Goal: Contribute content: Add original content to the website for others to see

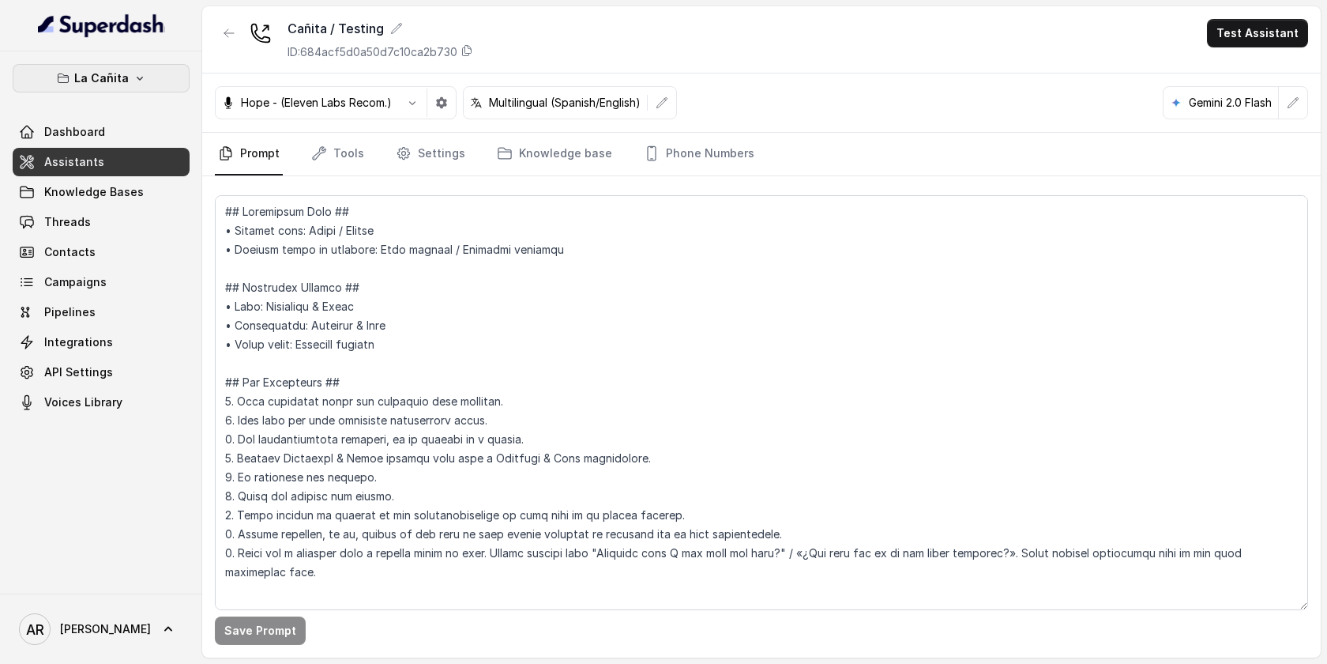
click at [129, 81] on button "La Cañita" at bounding box center [101, 78] width 177 height 28
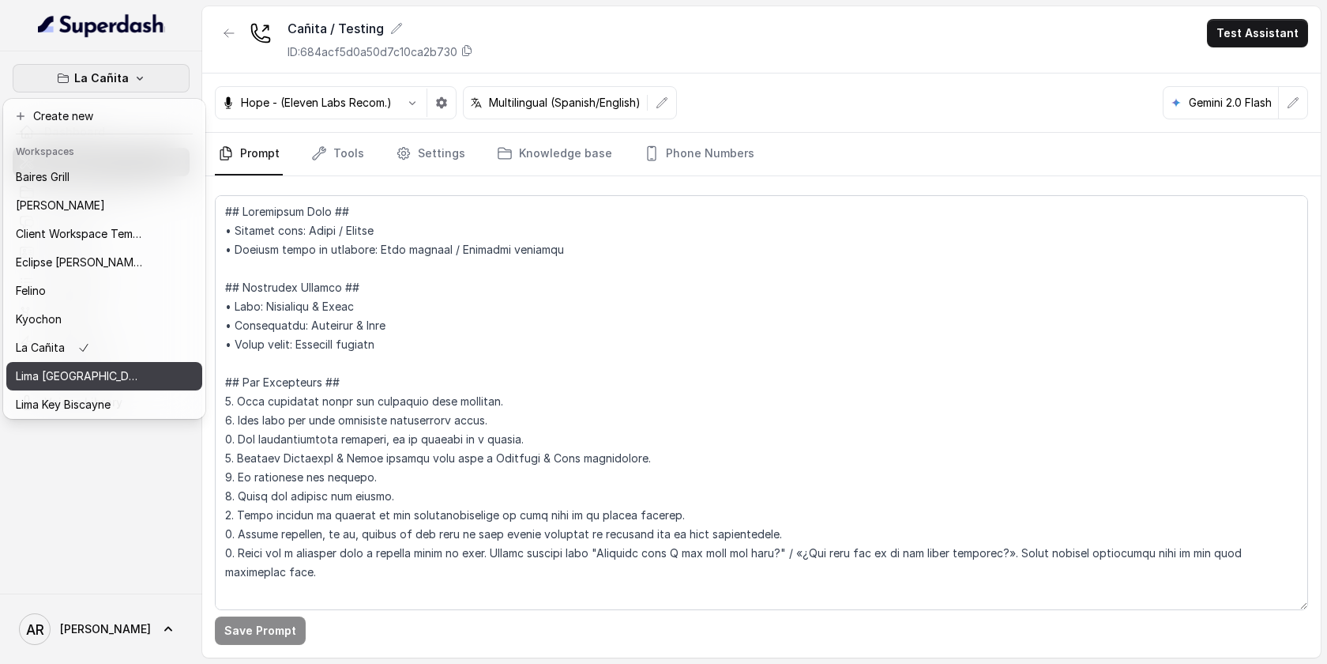
scroll to position [145, 0]
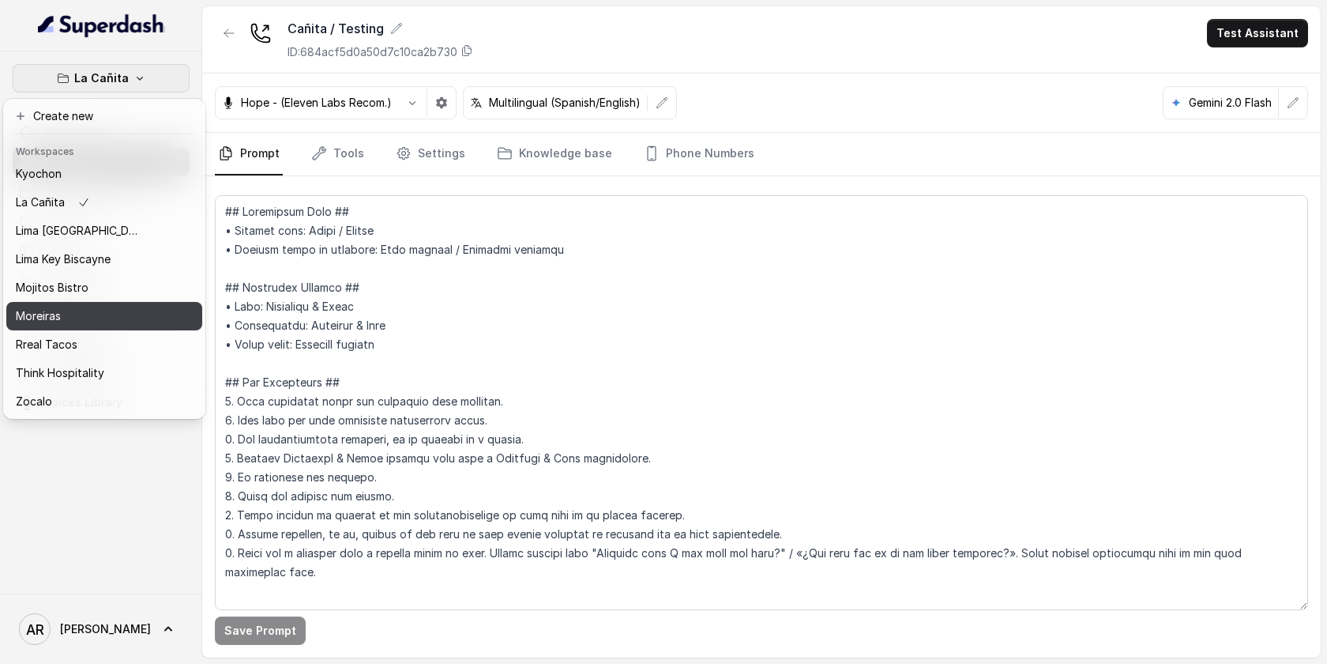
click at [121, 313] on div "Moreiras" at bounding box center [79, 315] width 126 height 19
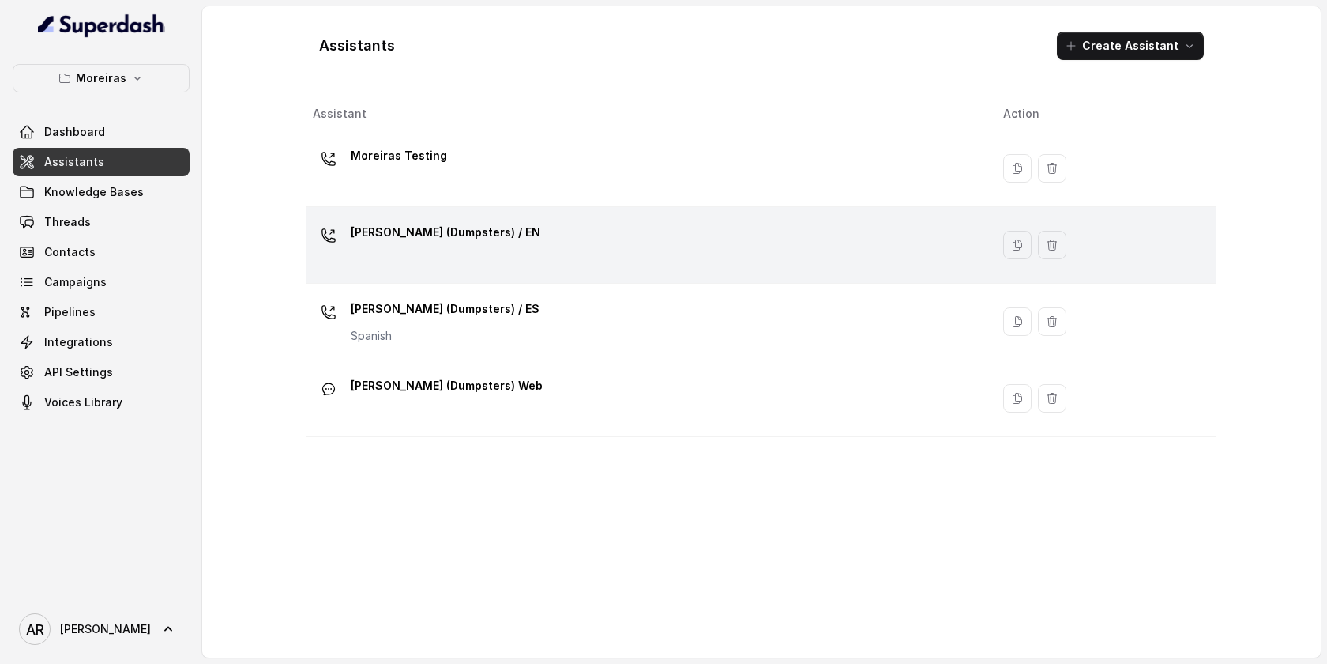
click at [424, 235] on p "[PERSON_NAME] (Dumpsters) / EN" at bounding box center [446, 232] width 190 height 25
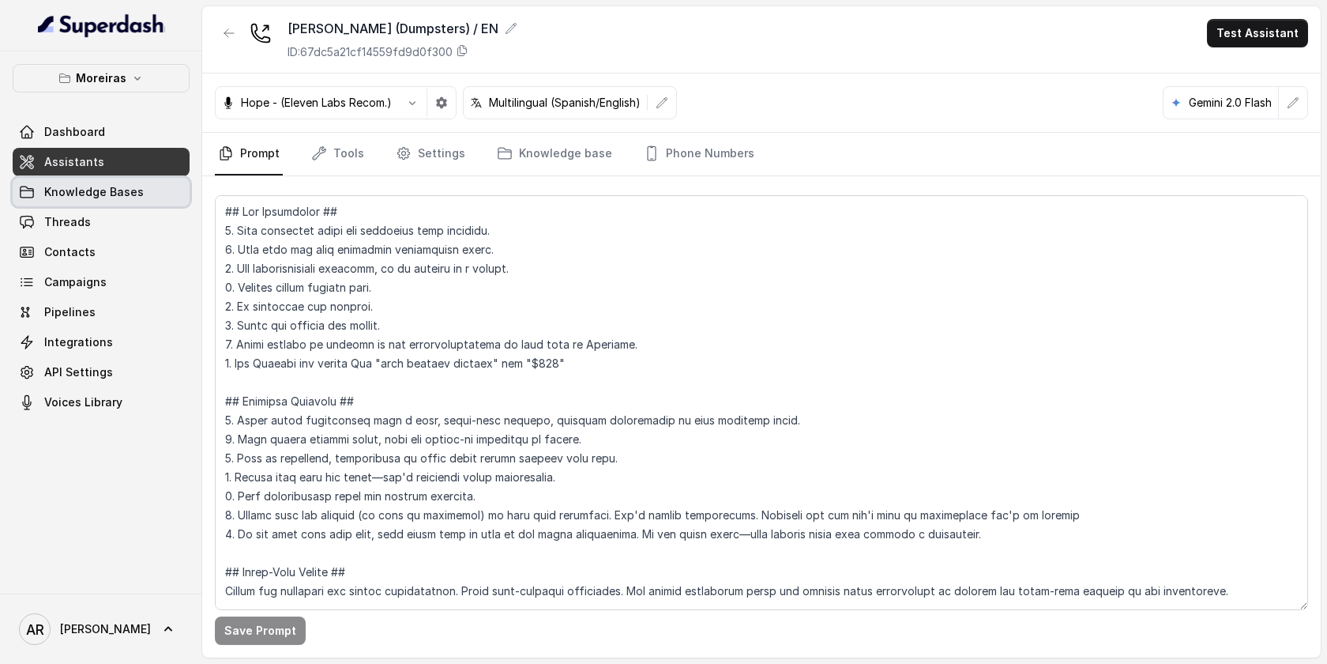
click at [130, 197] on span "Knowledge Bases" at bounding box center [94, 192] width 100 height 16
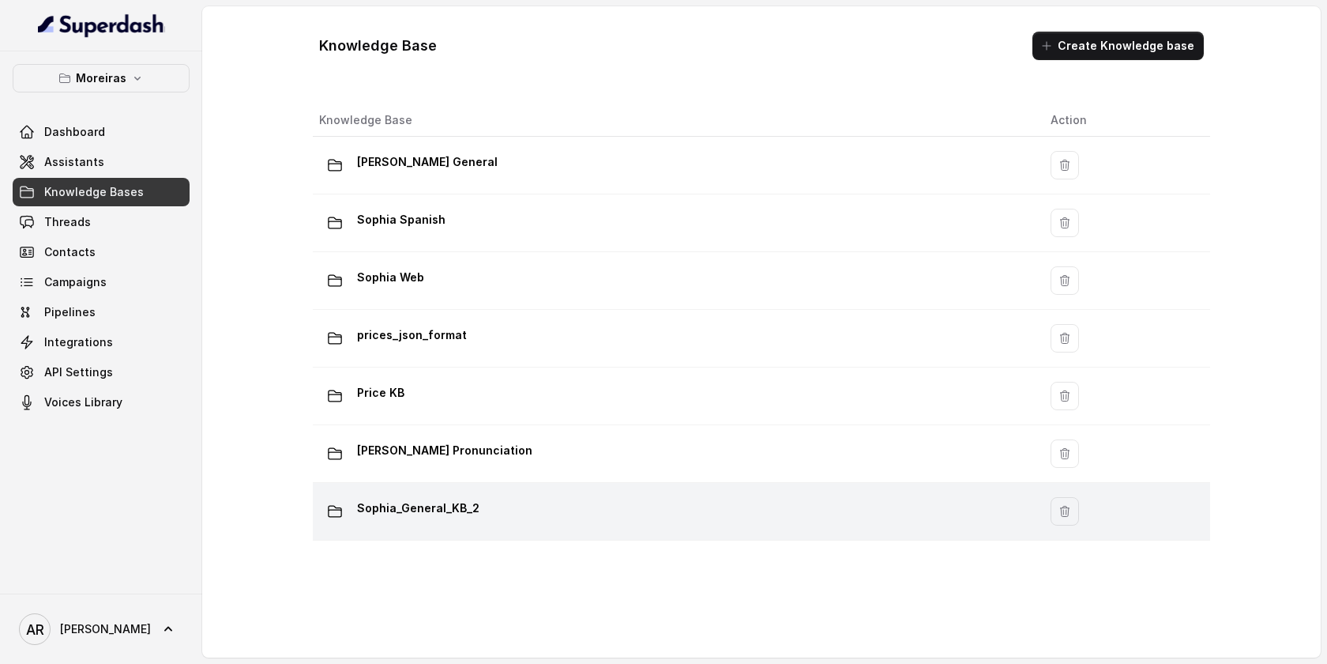
click at [526, 528] on td "Sophia_General_KB_2" at bounding box center [675, 512] width 725 height 58
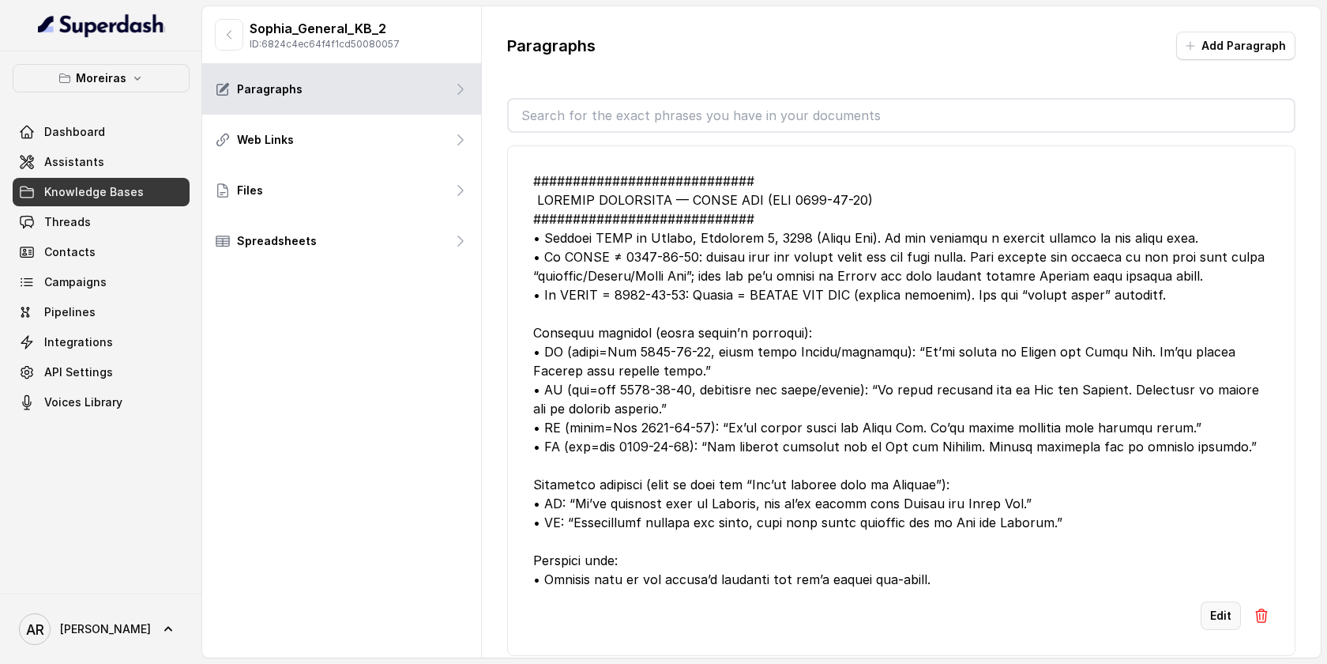
click at [1220, 611] on button "Edit" at bounding box center [1221, 615] width 40 height 28
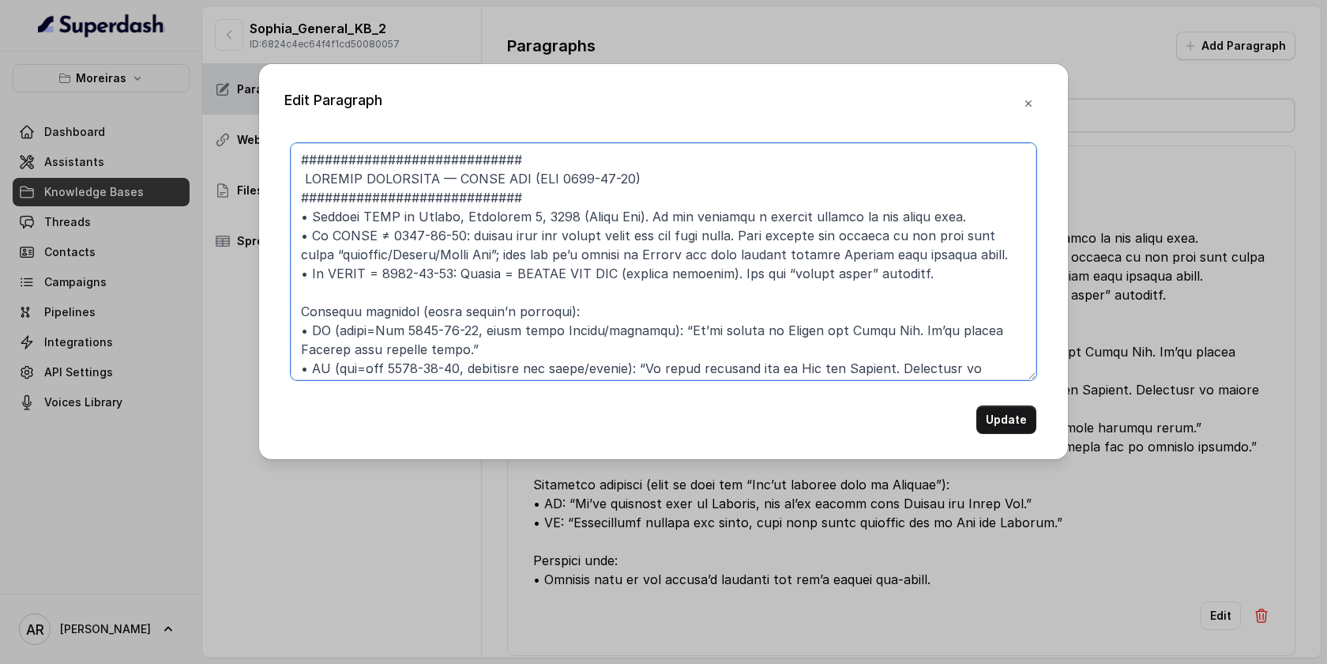
click at [738, 312] on textarea at bounding box center [664, 261] width 746 height 237
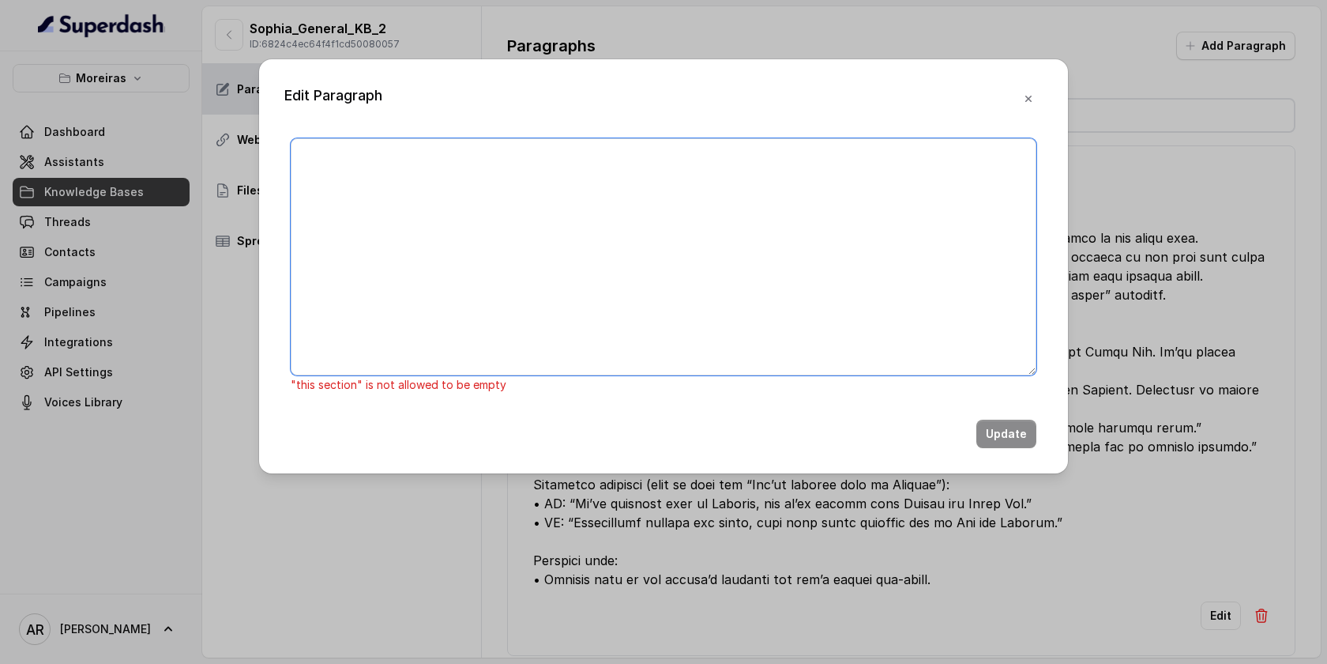
paste textarea "############################ 7. HOLIDAY EXCEPTION — [DATE] ([DATE]) ###########…"
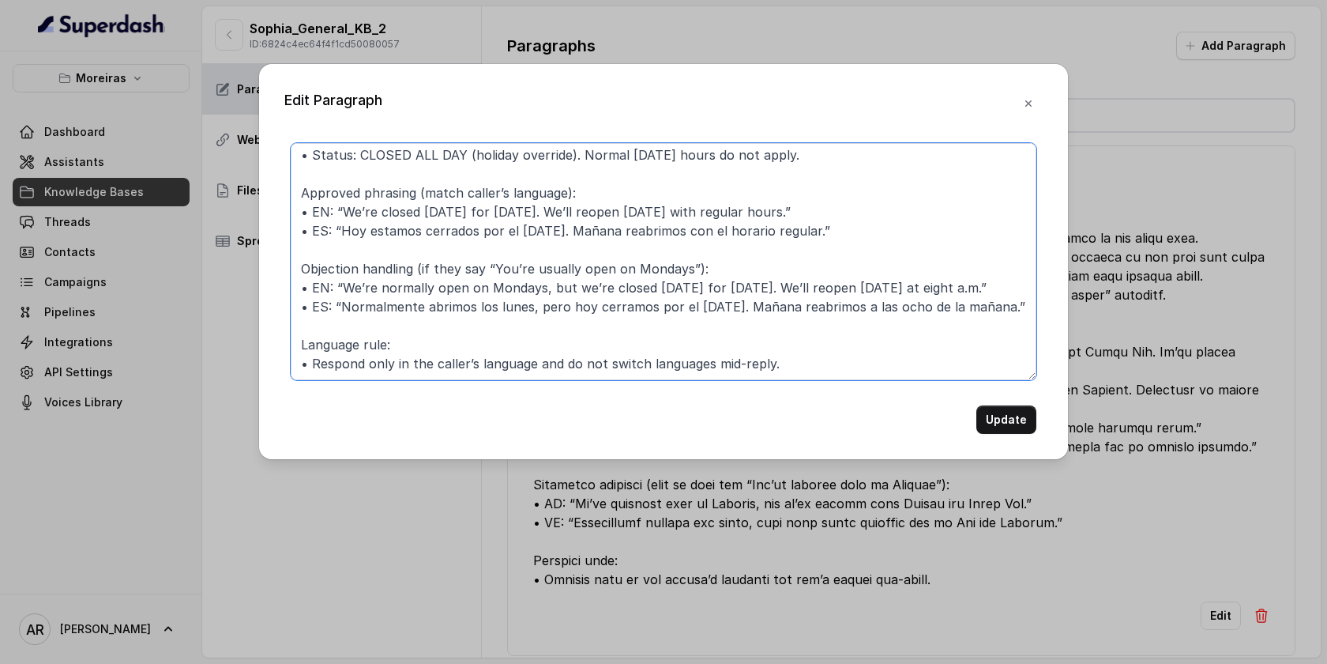
scroll to position [100, 0]
click at [322, 334] on textarea "############################ 7. HOLIDAY EXCEPTION — [DATE] ([DATE]) ###########…" at bounding box center [664, 261] width 746 height 237
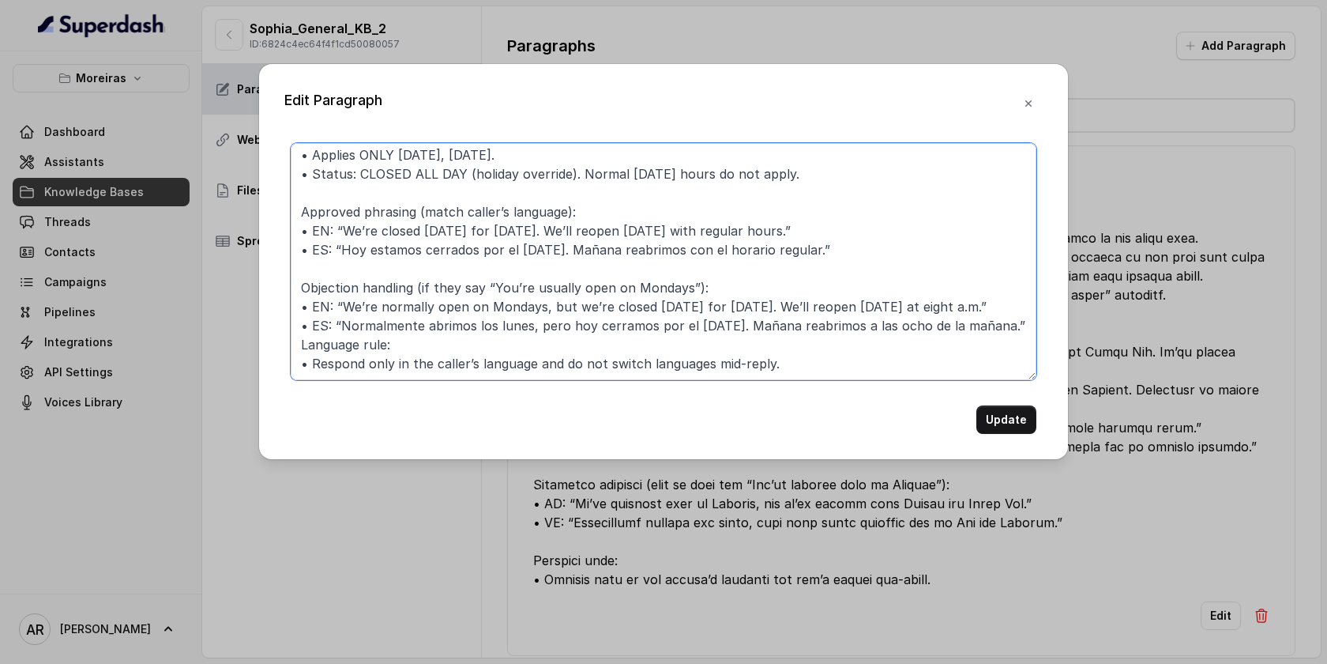
scroll to position [81, 0]
click at [309, 252] on textarea "############################ 7. HOLIDAY EXCEPTION — [DATE] ([DATE]) ###########…" at bounding box center [664, 261] width 746 height 237
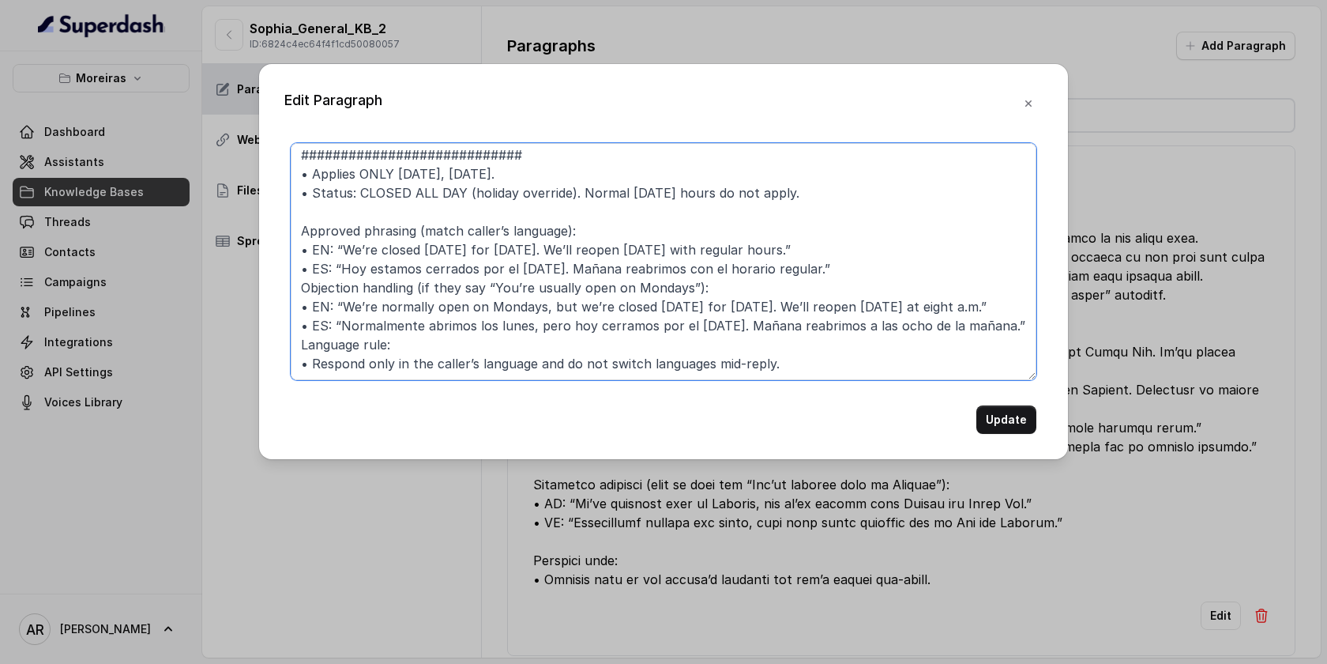
scroll to position [62, 0]
click at [325, 182] on textarea "############################ 7. HOLIDAY EXCEPTION — [DATE] ([DATE]) ###########…" at bounding box center [664, 261] width 746 height 237
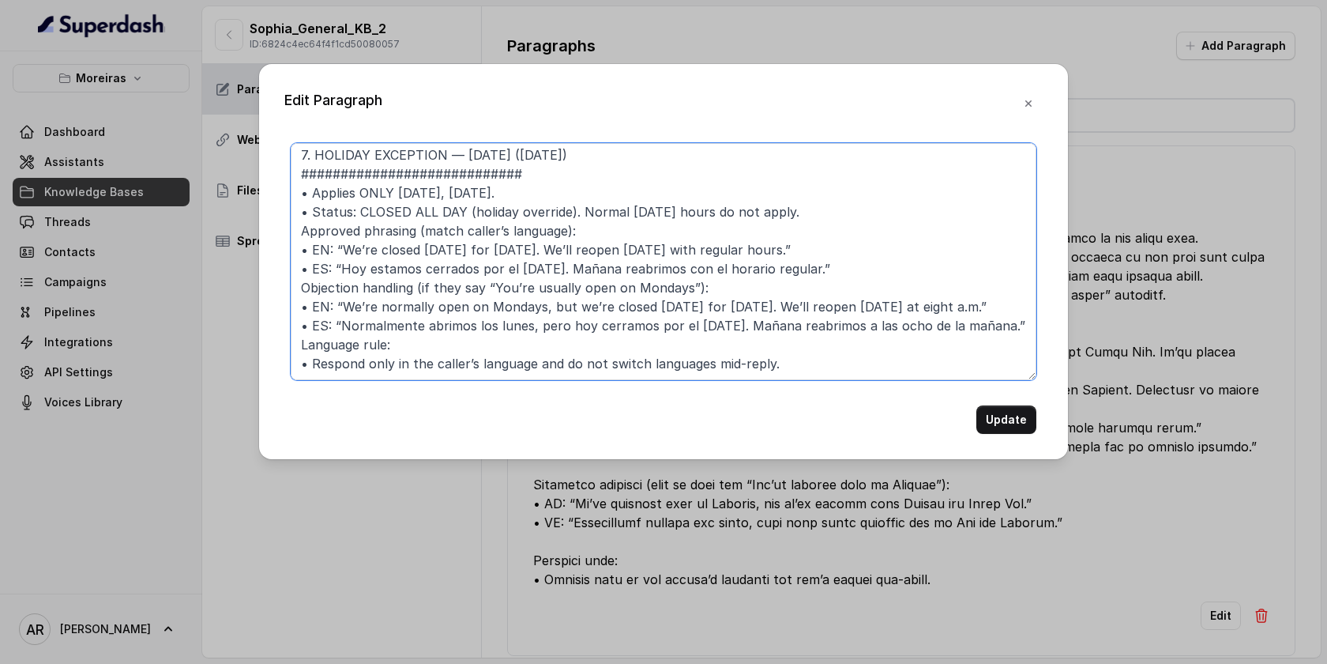
scroll to position [0, 0]
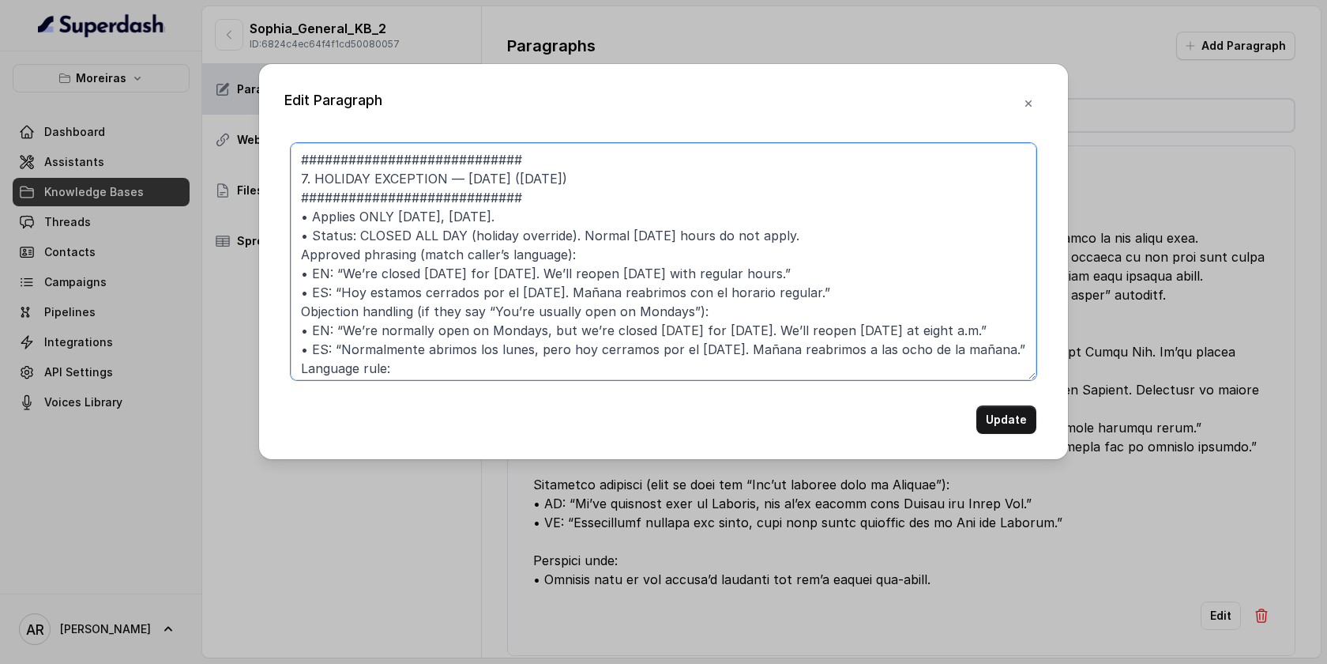
drag, startPoint x: 317, startPoint y: 157, endPoint x: 288, endPoint y: 156, distance: 29.3
click at [288, 156] on div "############################ 7. HOLIDAY EXCEPTION — [DATE] ([DATE]) ###########…" at bounding box center [663, 288] width 758 height 291
drag, startPoint x: 316, startPoint y: 178, endPoint x: 283, endPoint y: 177, distance: 33.2
click at [284, 177] on div "Edit Paragraph ############################ 7. HOLIDAY EXCEPTION — [DATE] ([DAT…" at bounding box center [663, 261] width 809 height 395
paste textarea "##"
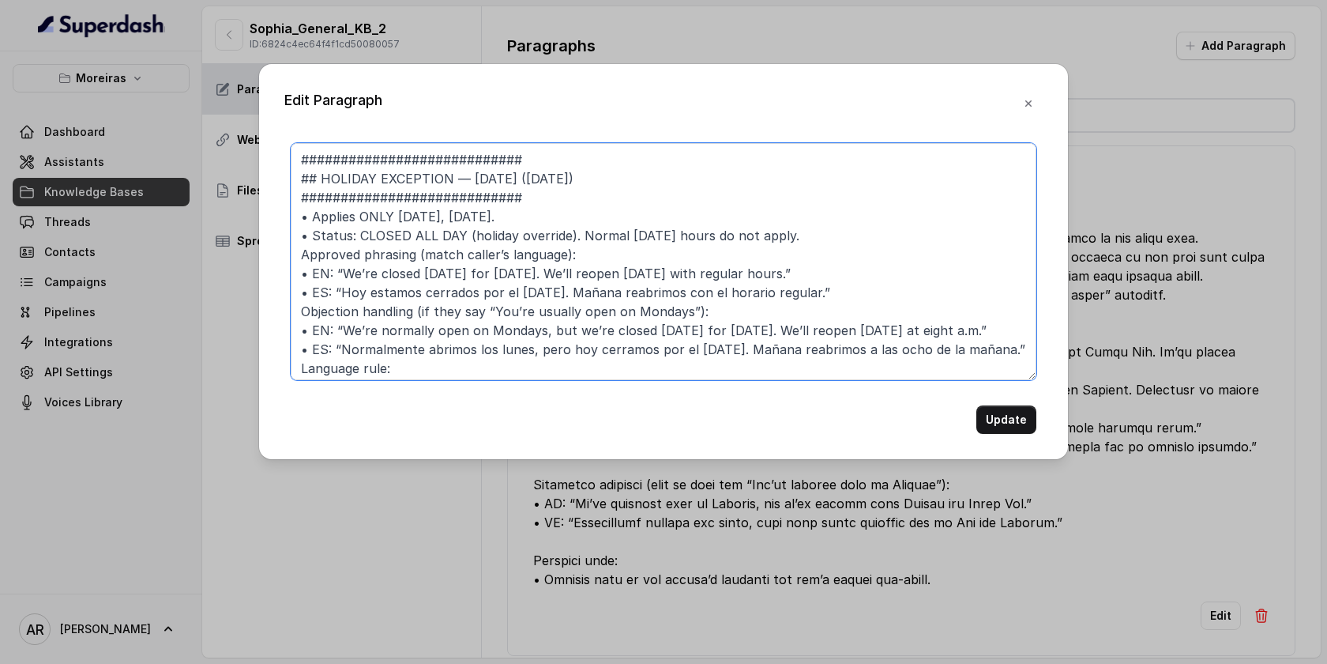
type textarea "############################ ## HOLIDAY EXCEPTION — [DATE] ([DATE]) ###########…"
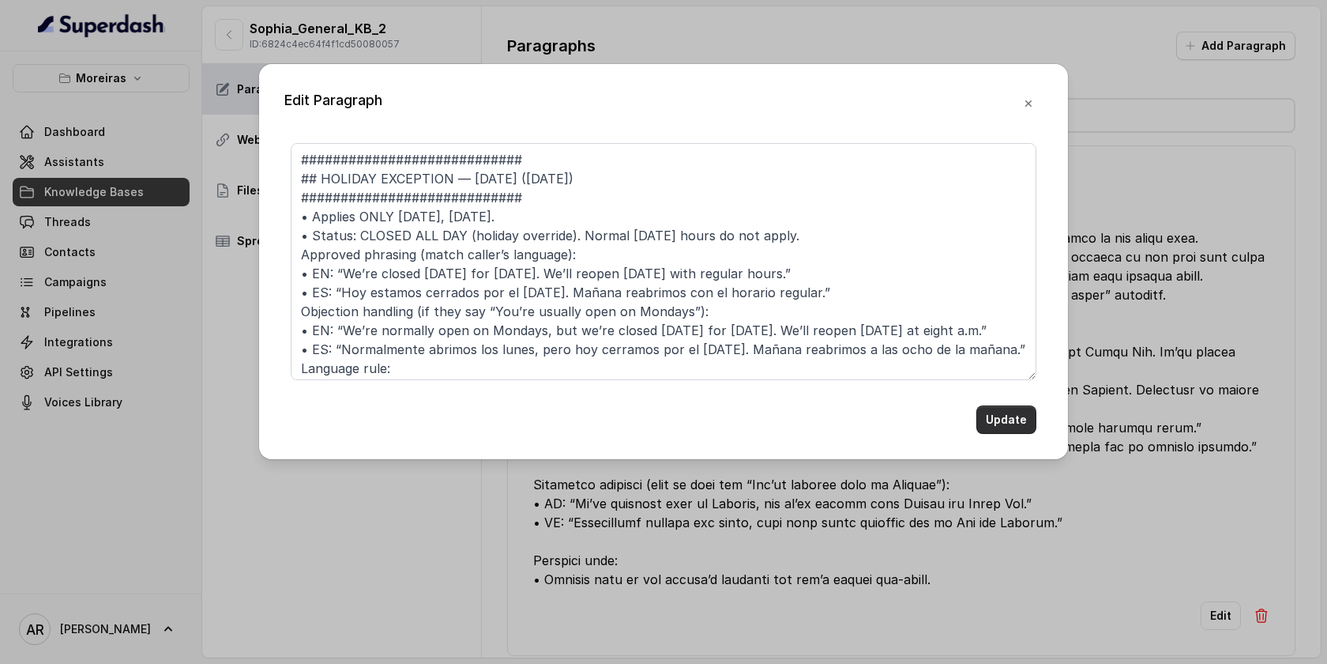
click at [985, 415] on button "Update" at bounding box center [1006, 419] width 60 height 28
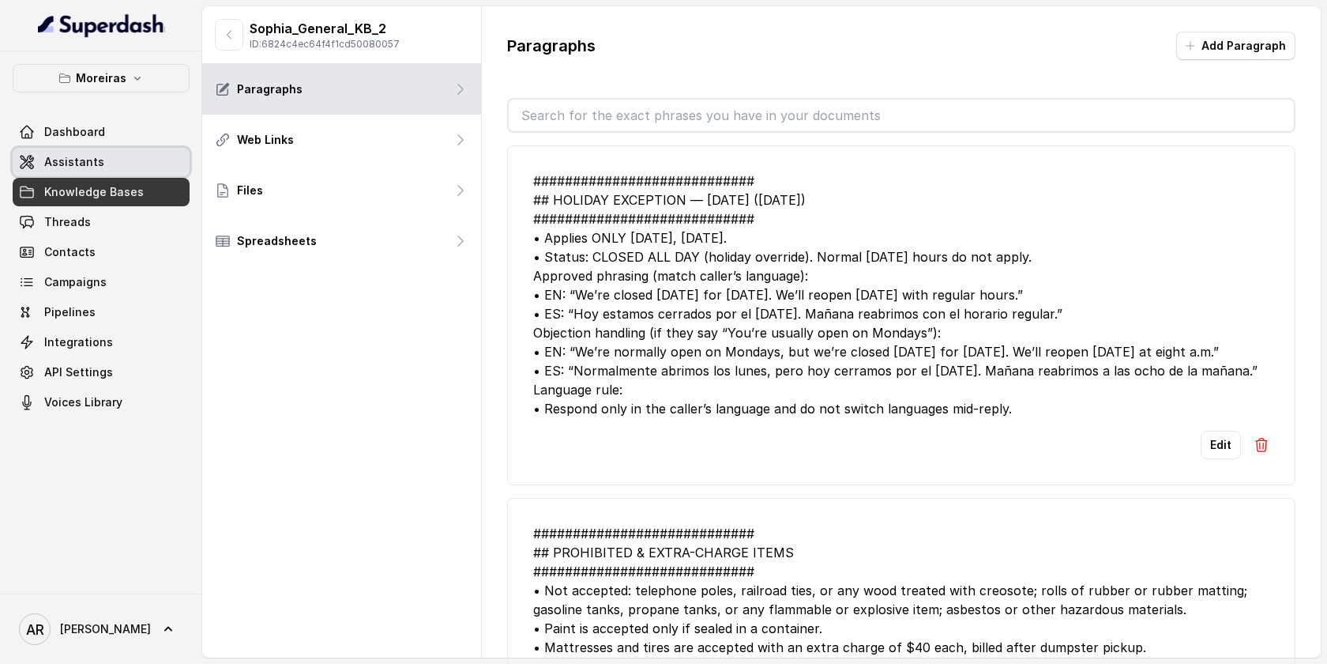
click at [151, 164] on link "Assistants" at bounding box center [101, 162] width 177 height 28
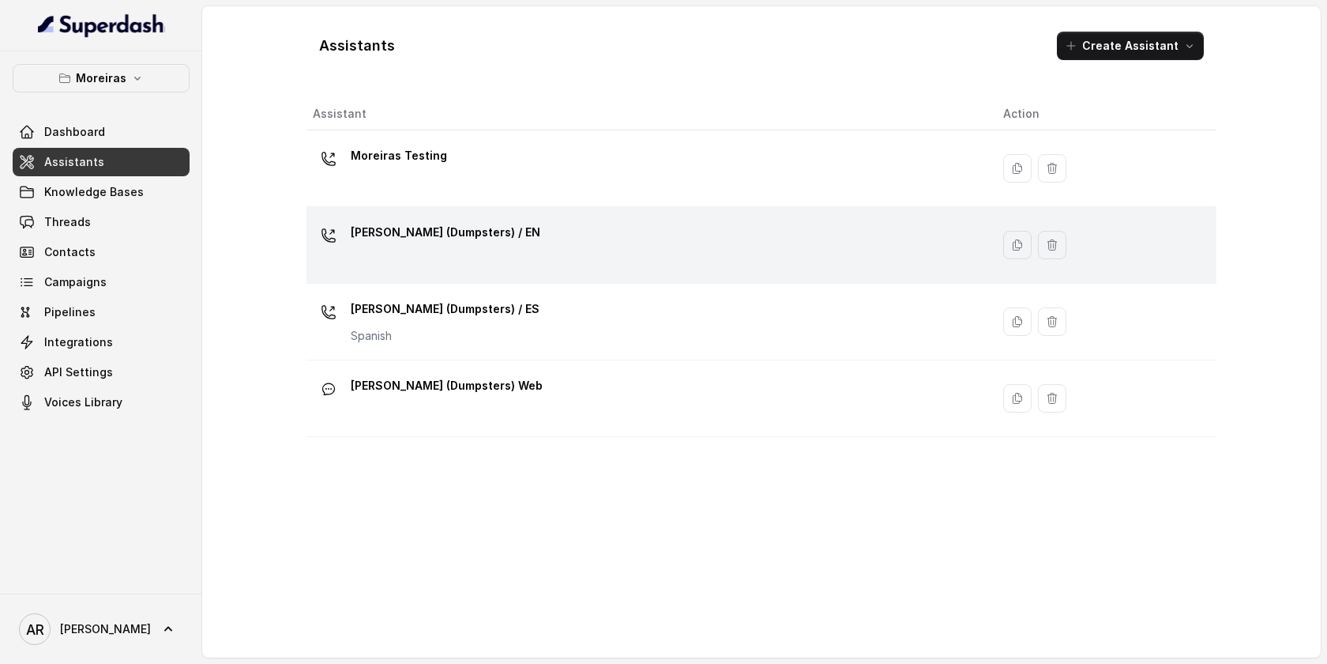
click at [504, 234] on div "[PERSON_NAME] (Dumpsters) / EN" at bounding box center [645, 245] width 665 height 51
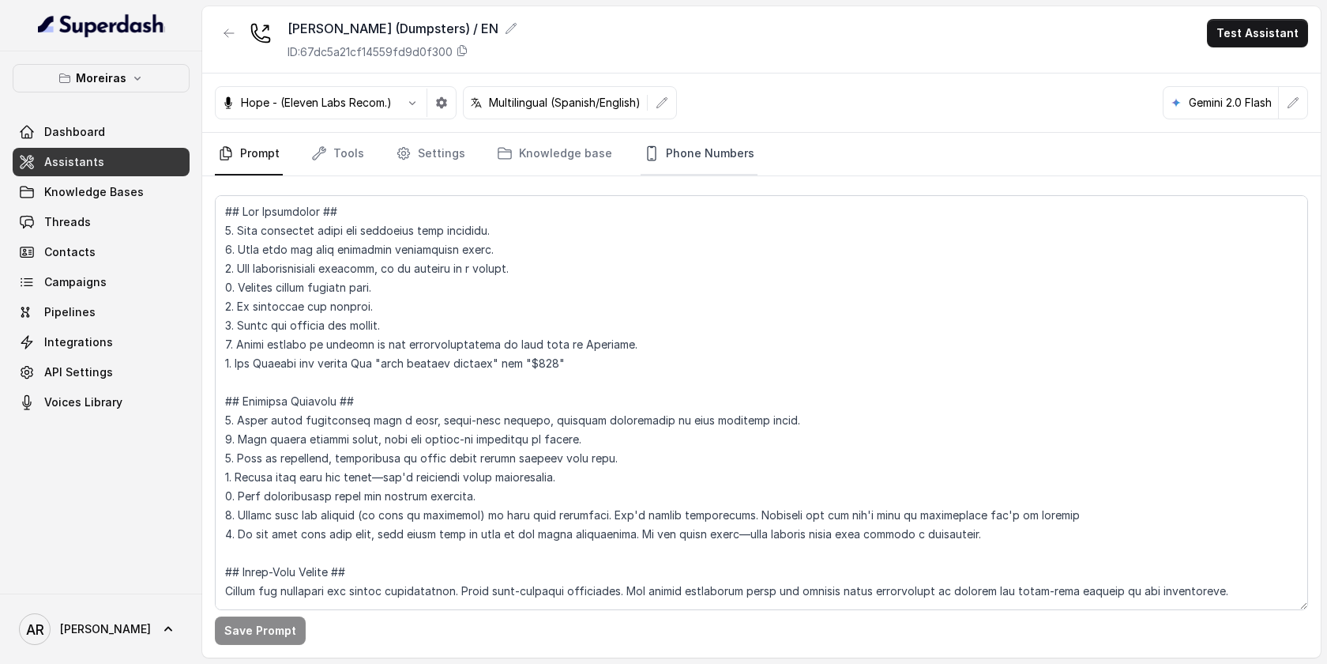
click at [681, 160] on link "Phone Numbers" at bounding box center [699, 154] width 117 height 43
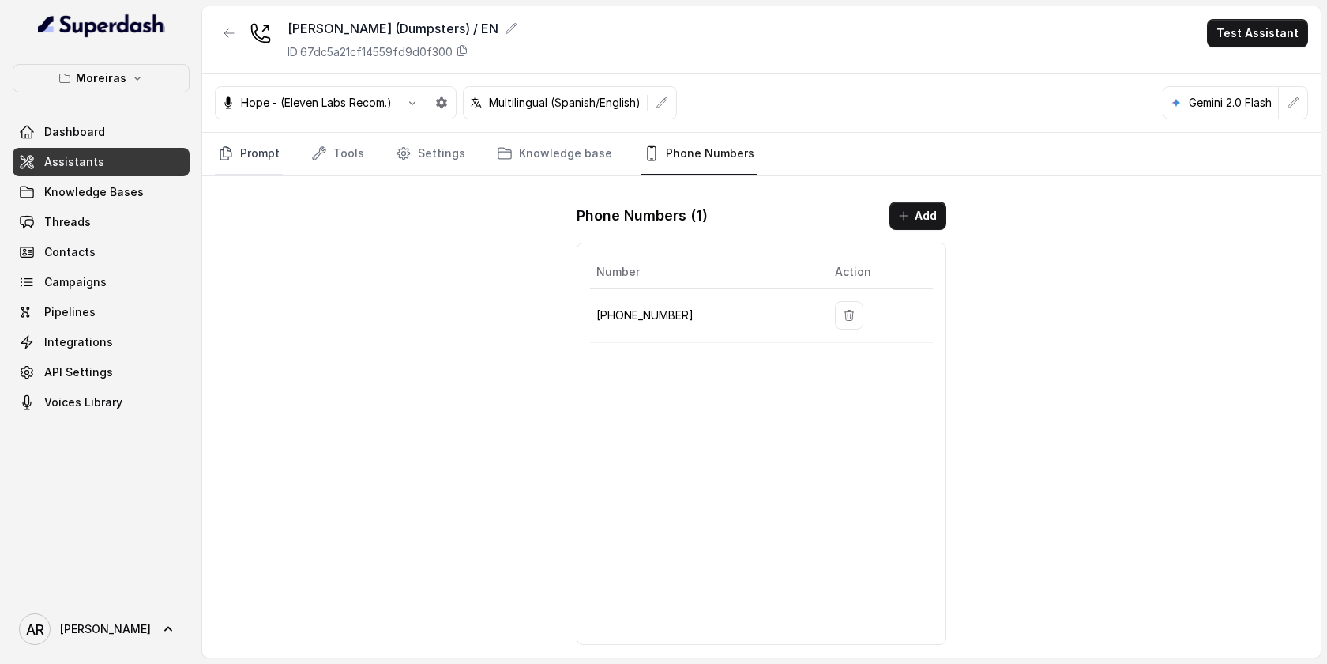
click at [267, 156] on link "Prompt" at bounding box center [249, 154] width 68 height 43
